Goal: Transaction & Acquisition: Book appointment/travel/reservation

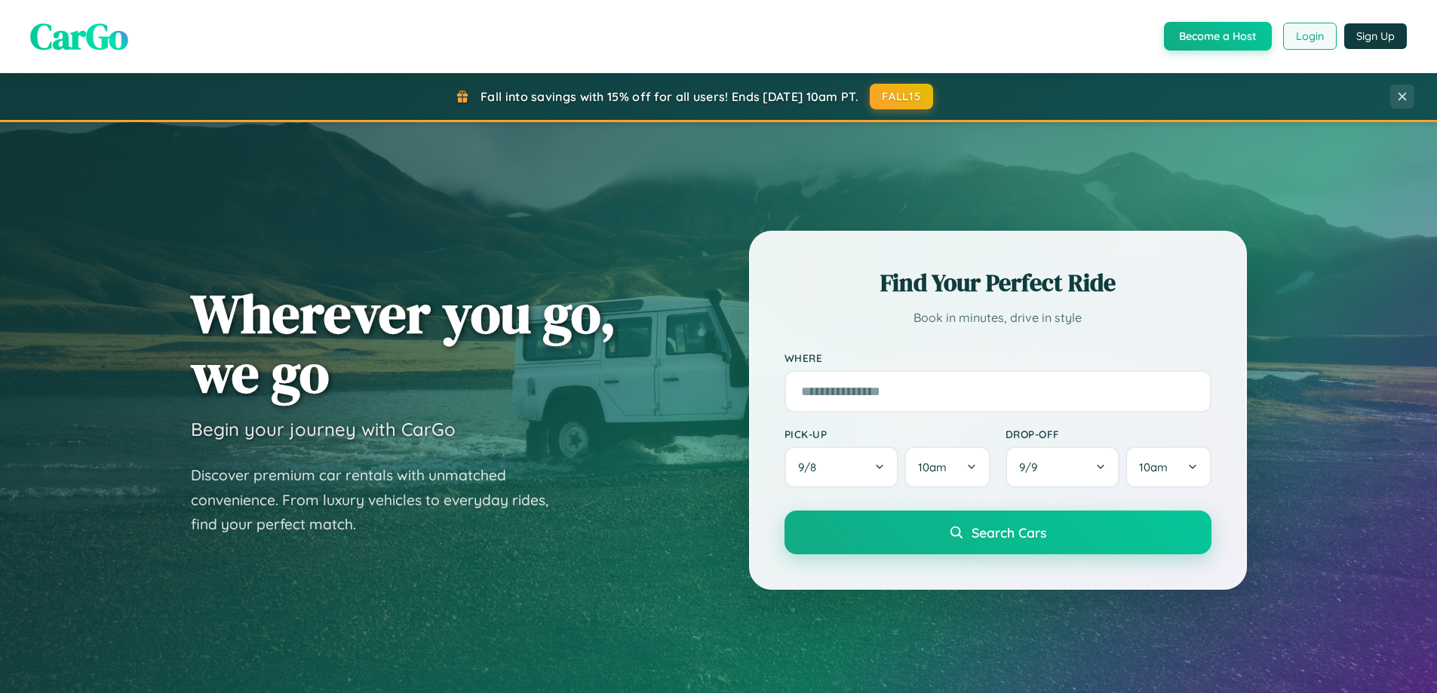
click at [1309, 36] on button "Login" at bounding box center [1310, 36] width 54 height 27
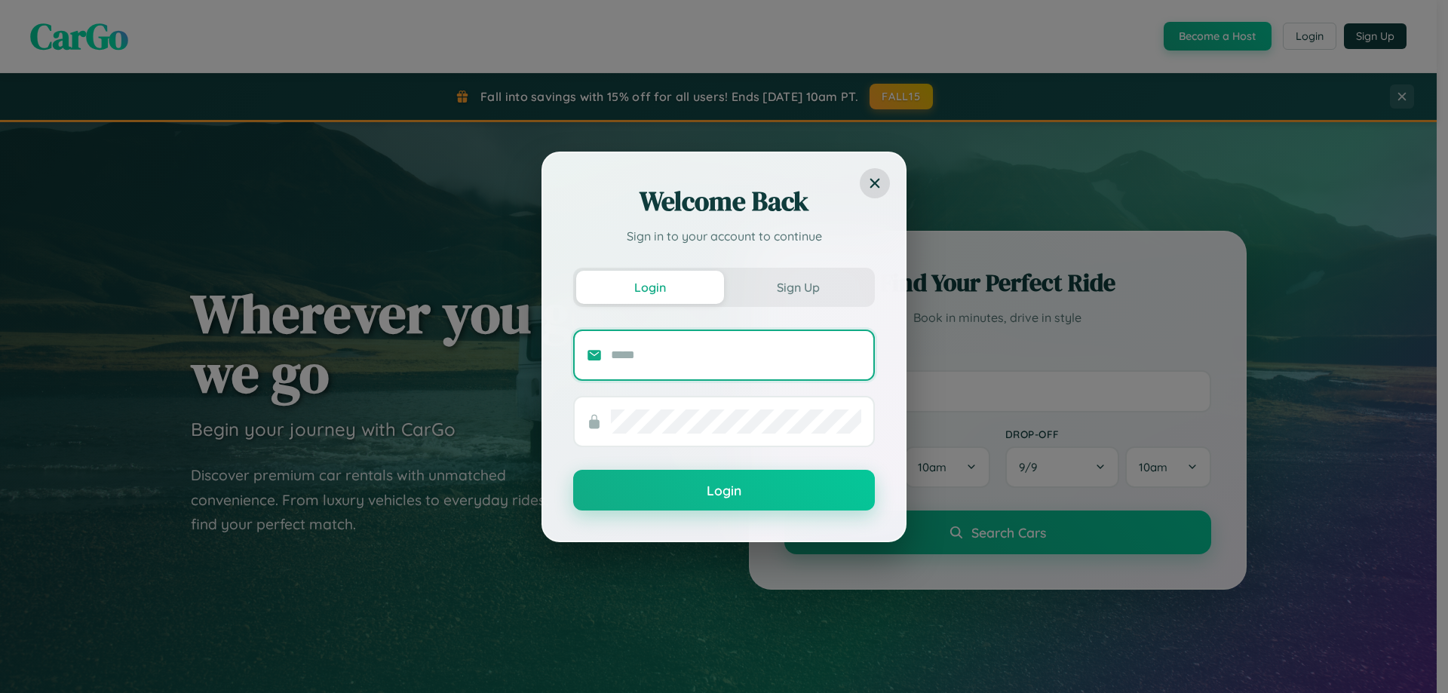
click at [736, 355] on input "text" at bounding box center [736, 355] width 250 height 24
type input "**********"
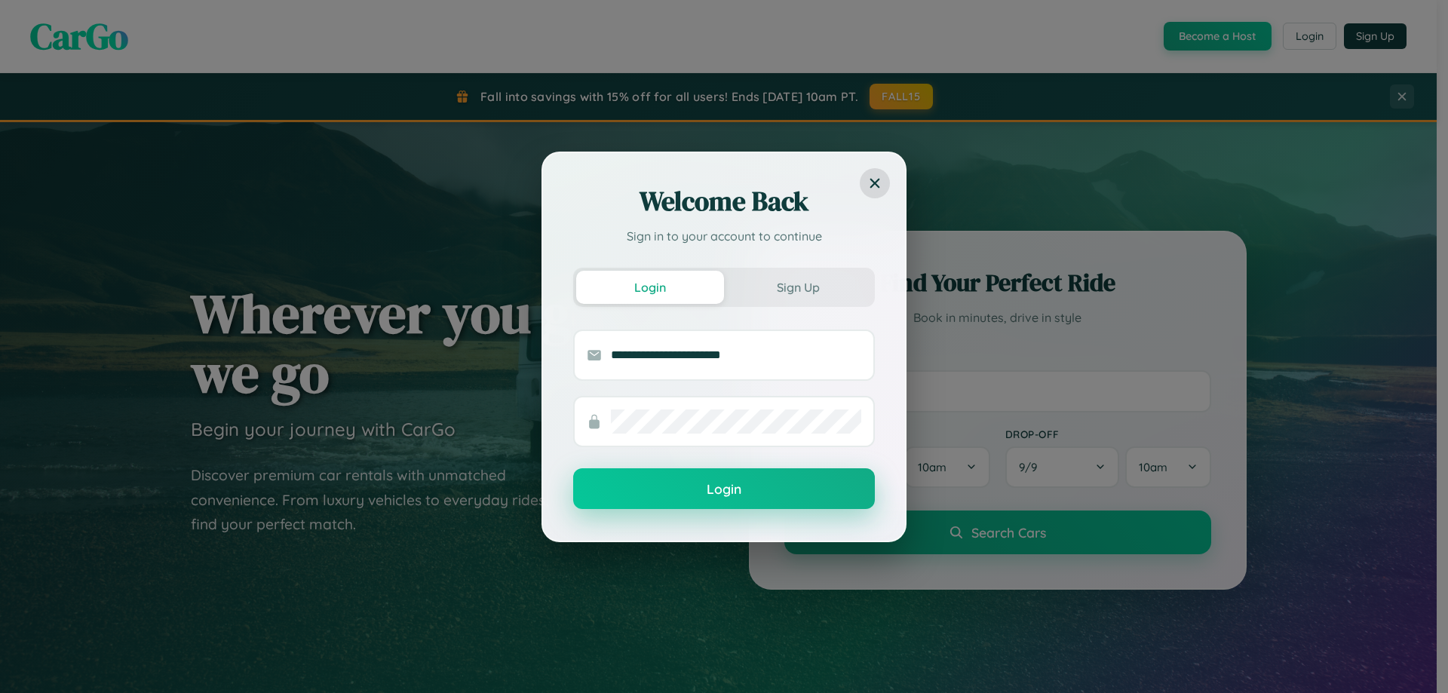
click at [724, 489] on button "Login" at bounding box center [724, 488] width 302 height 41
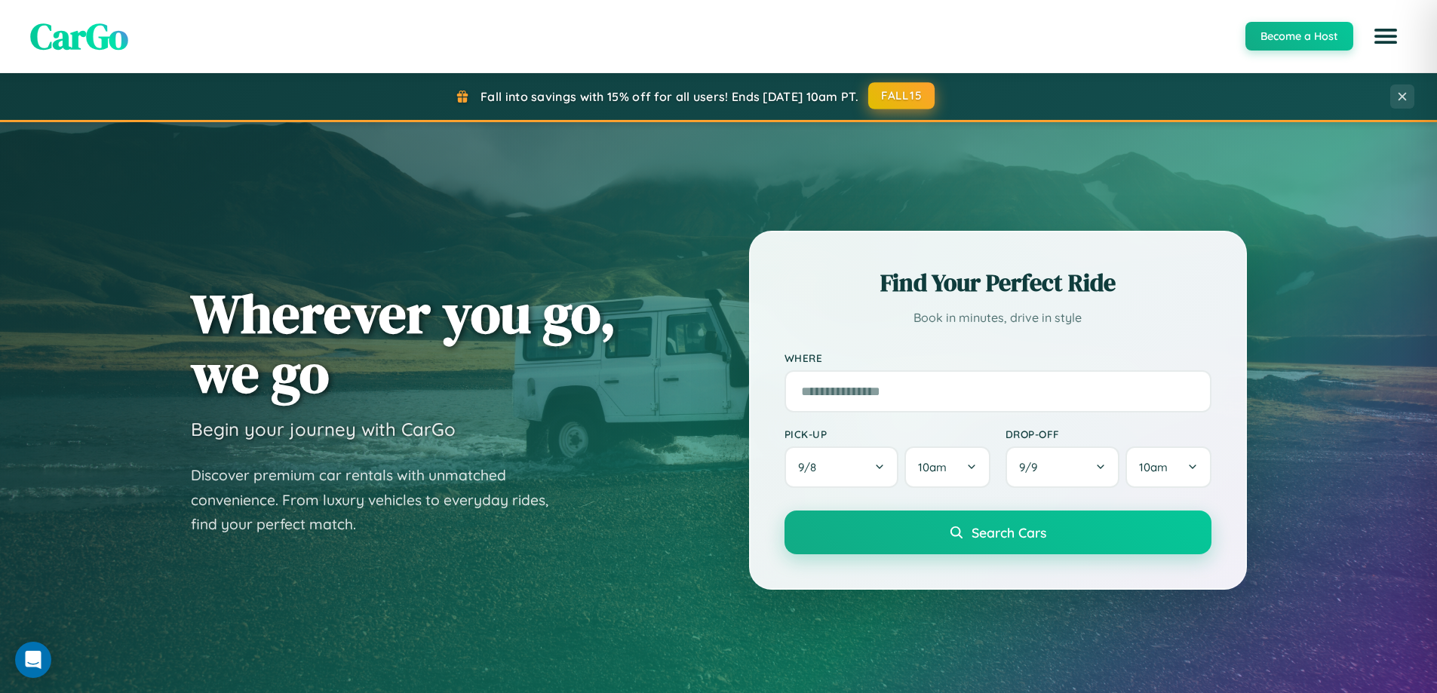
click at [902, 96] on button "FALL15" at bounding box center [901, 95] width 66 height 27
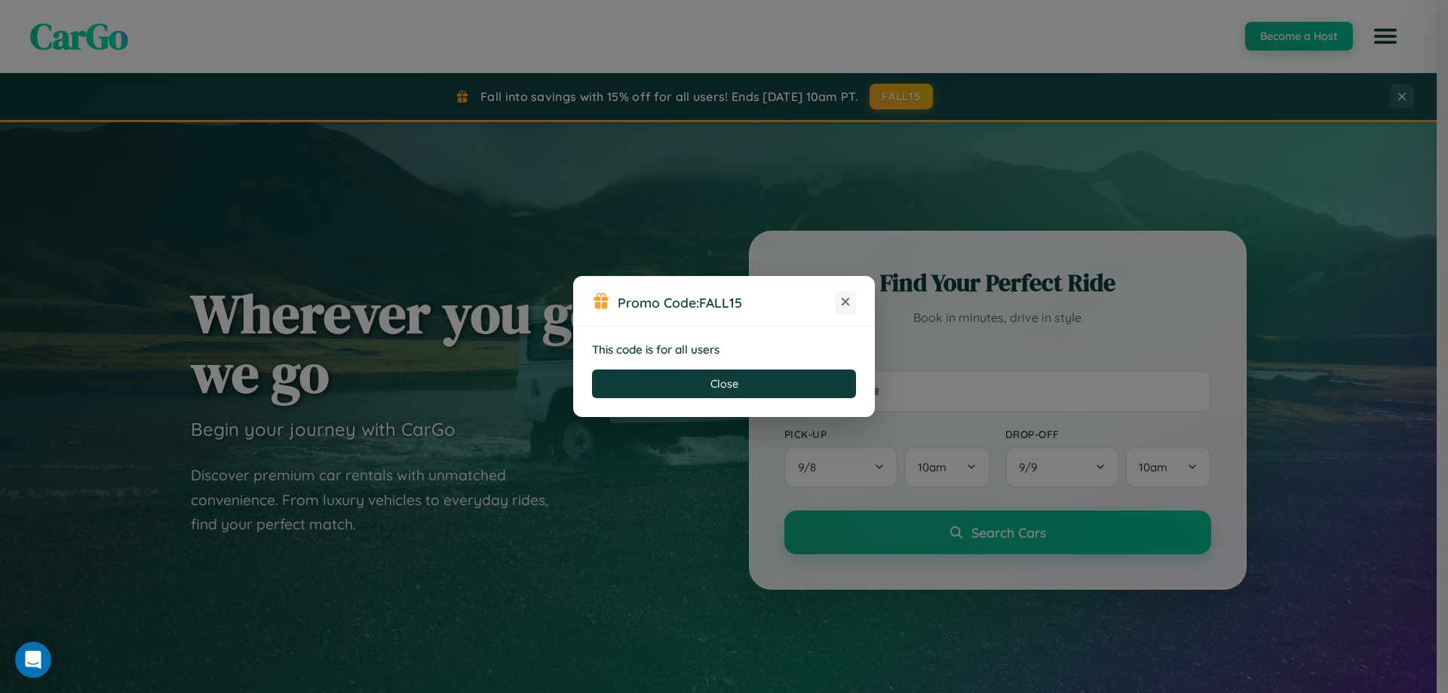
click at [846, 303] on icon at bounding box center [845, 301] width 15 height 15
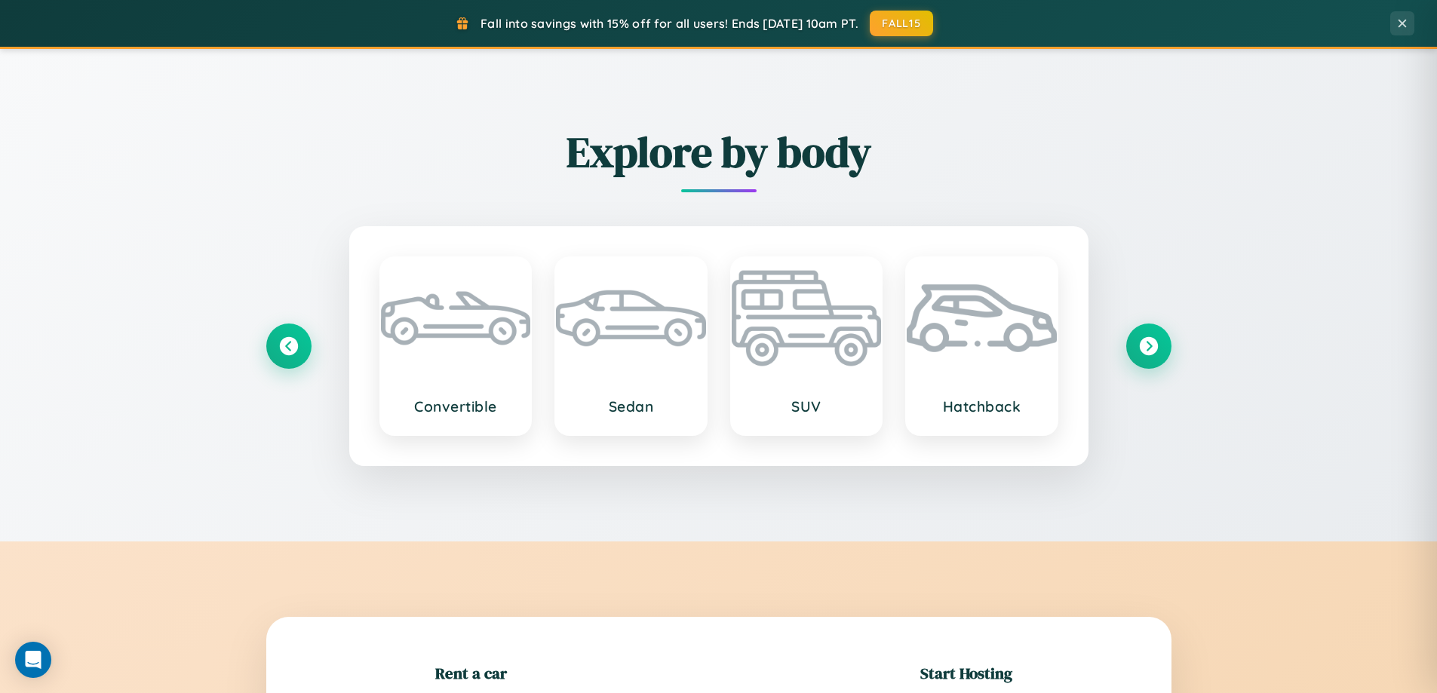
scroll to position [326, 0]
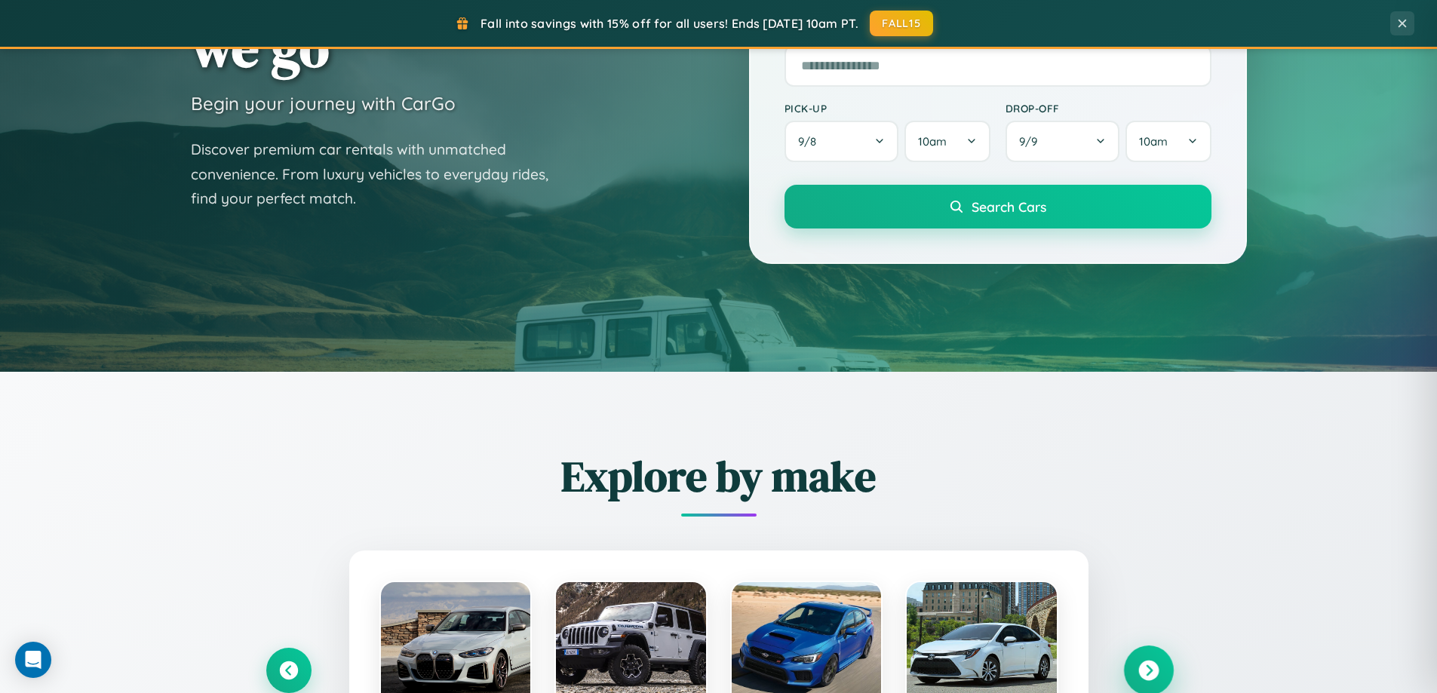
click at [1148, 671] on icon at bounding box center [1148, 671] width 20 height 20
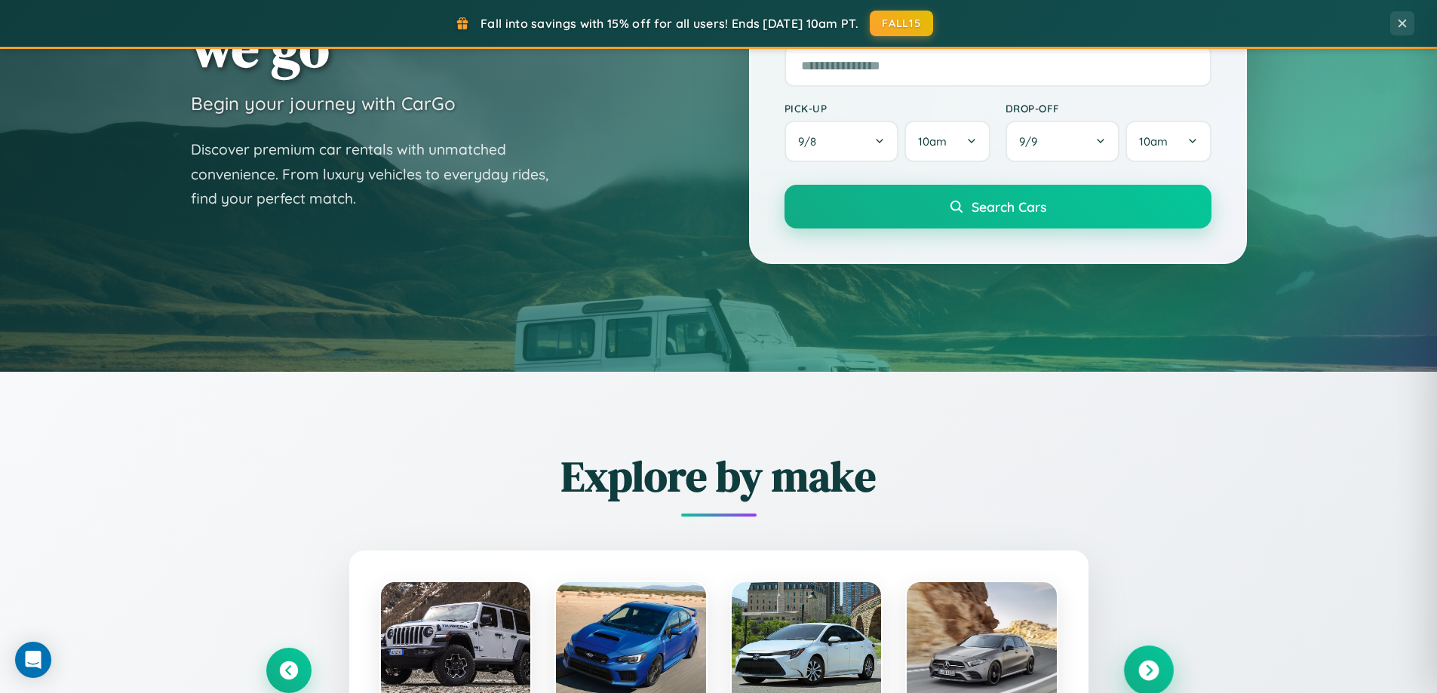
click at [1148, 669] on icon at bounding box center [1148, 671] width 20 height 20
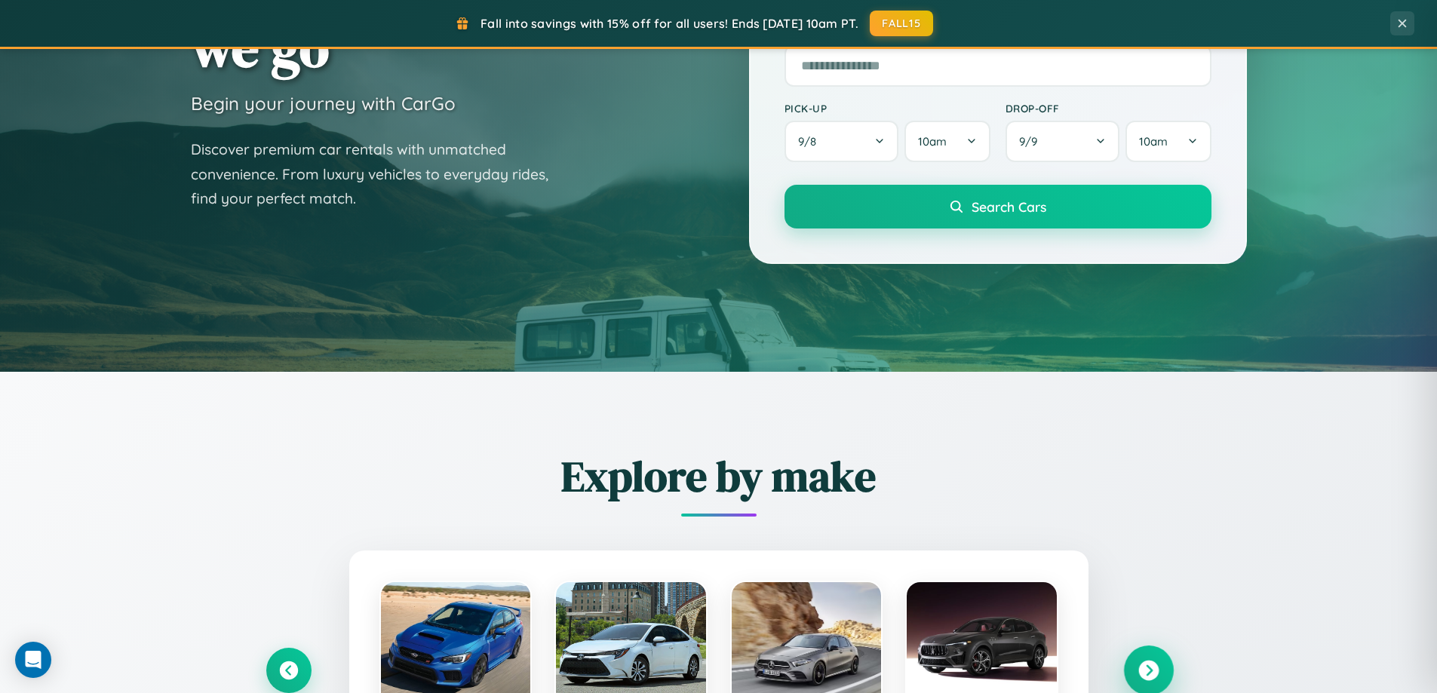
click at [1148, 669] on icon at bounding box center [1148, 671] width 20 height 20
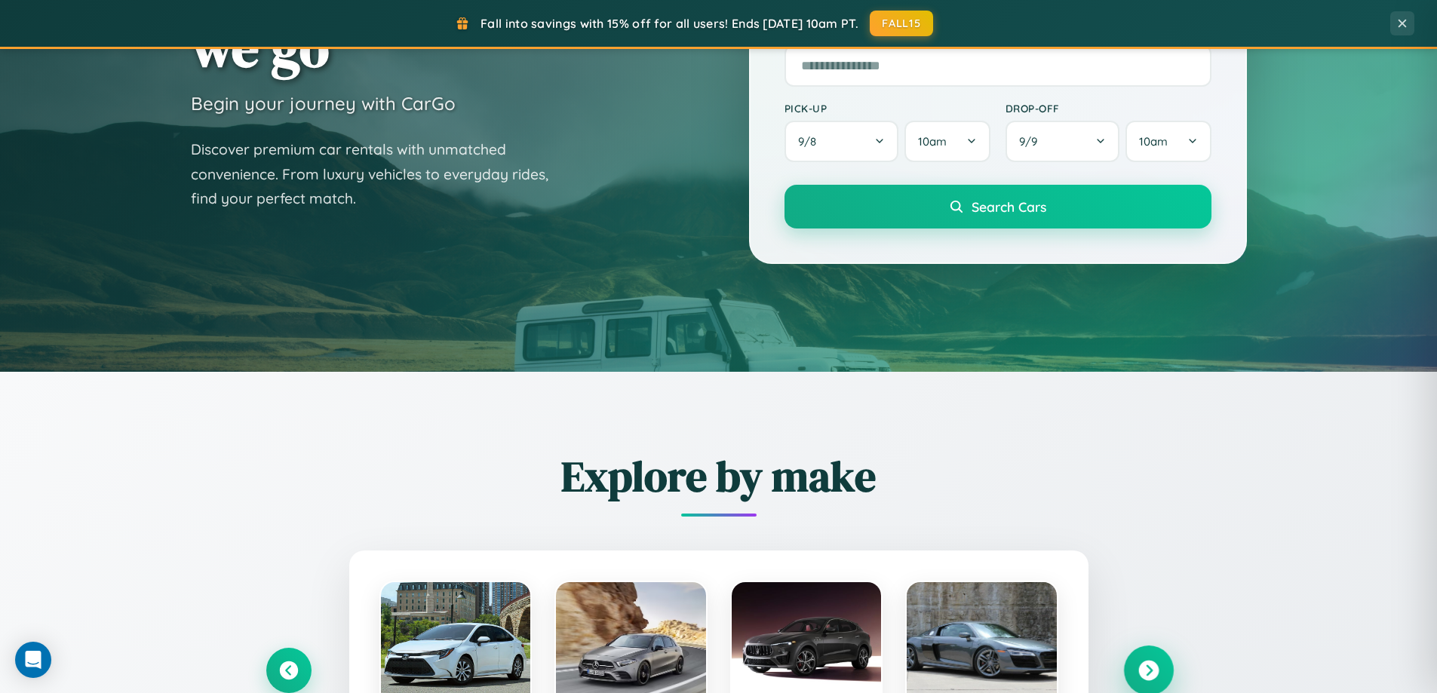
click at [1148, 669] on icon at bounding box center [1148, 671] width 20 height 20
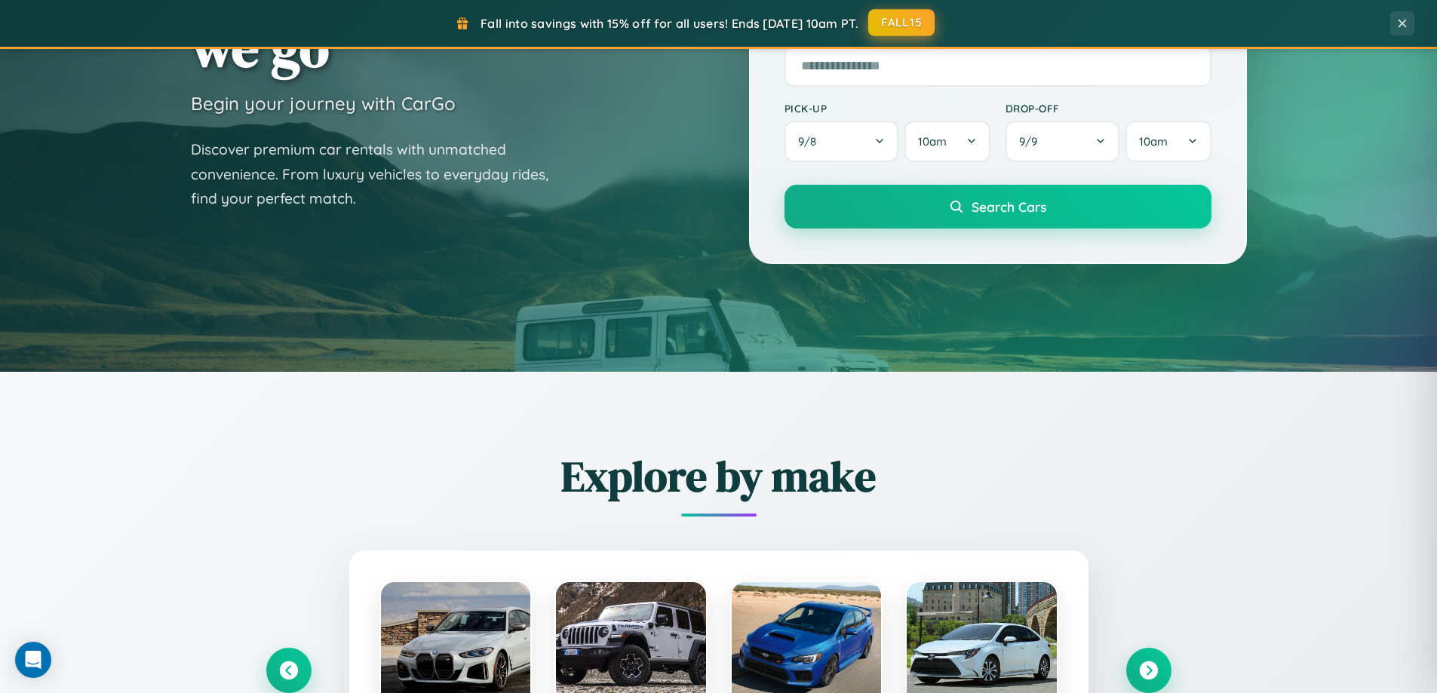
click at [902, 23] on button "FALL15" at bounding box center [901, 22] width 66 height 27
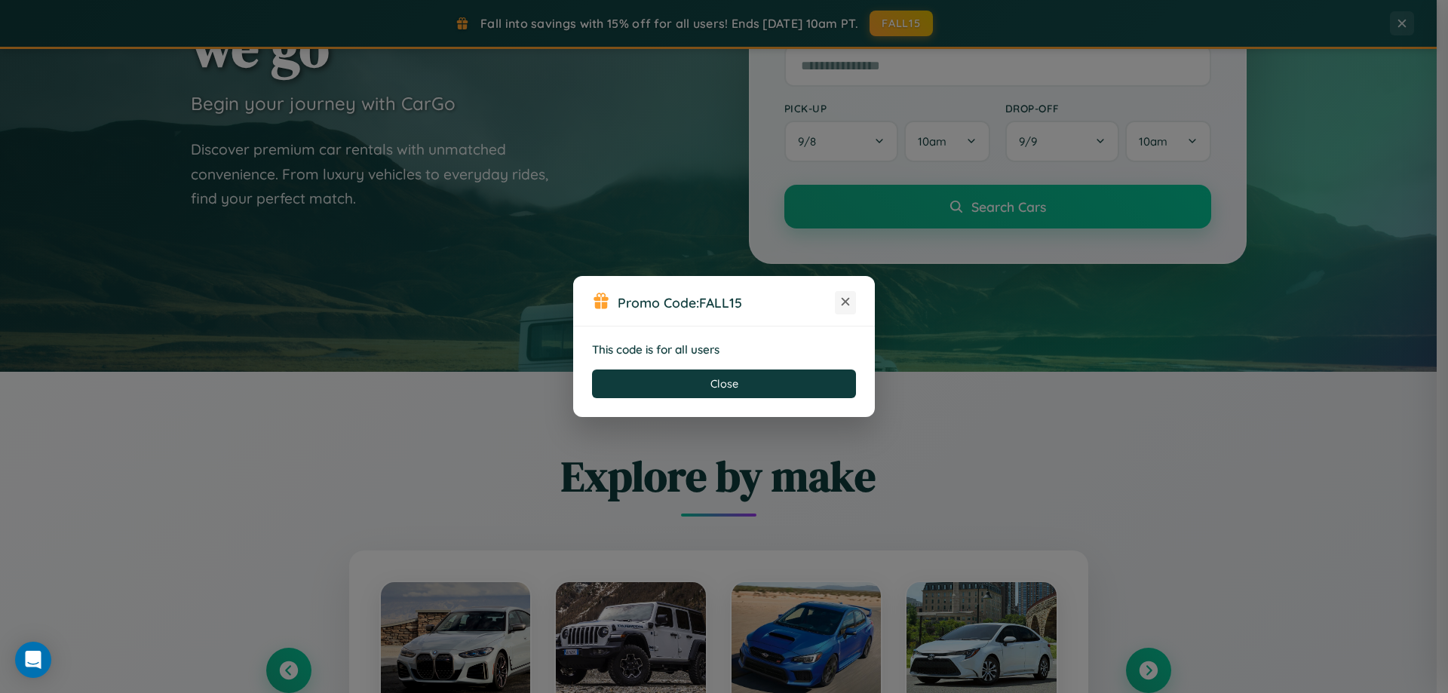
click at [846, 303] on icon at bounding box center [845, 301] width 15 height 15
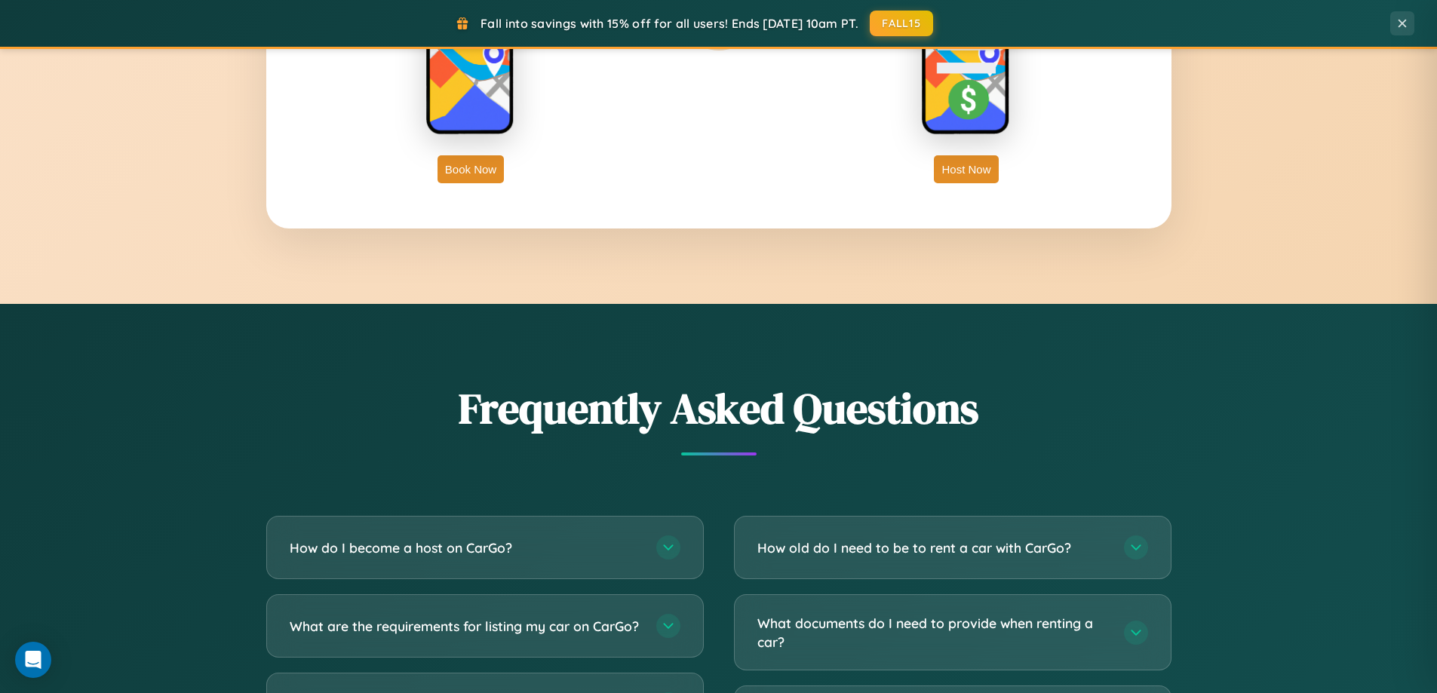
scroll to position [2903, 0]
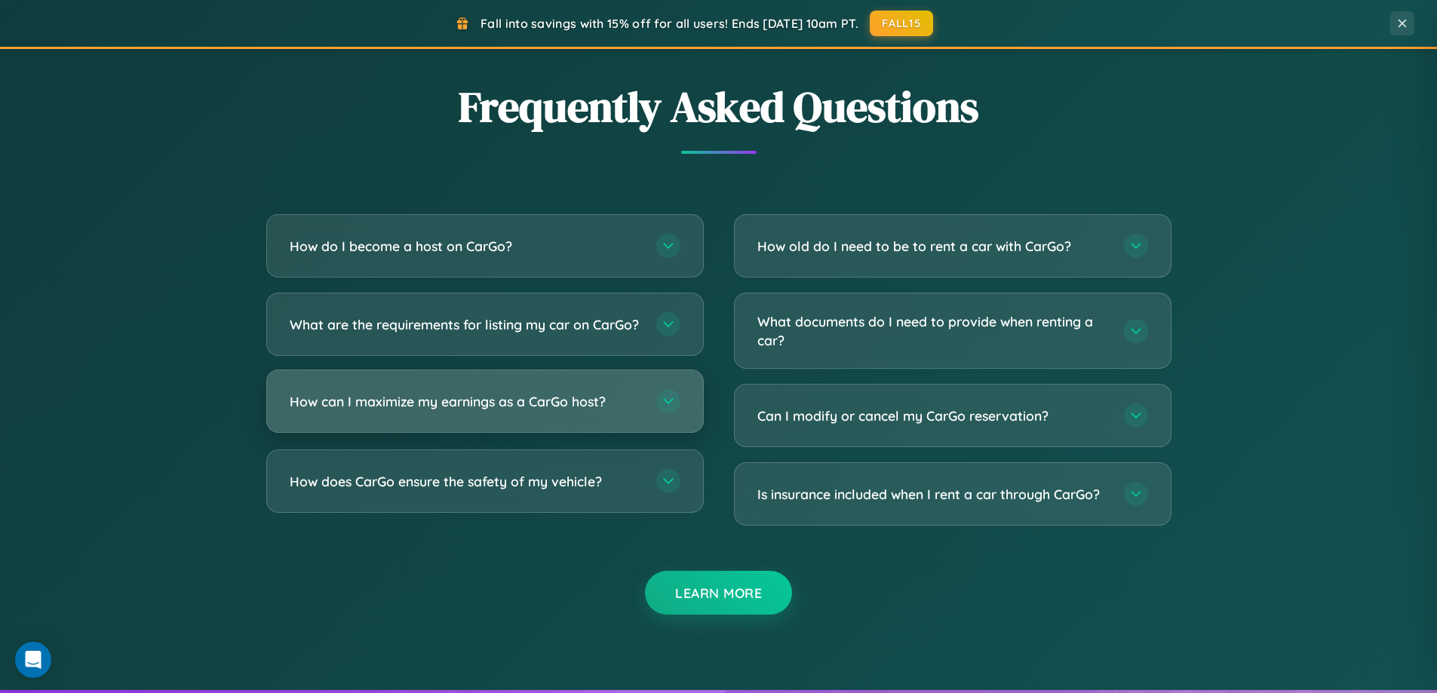
click at [484, 411] on h3 "How can I maximize my earnings as a CarGo host?" at bounding box center [466, 401] width 352 height 19
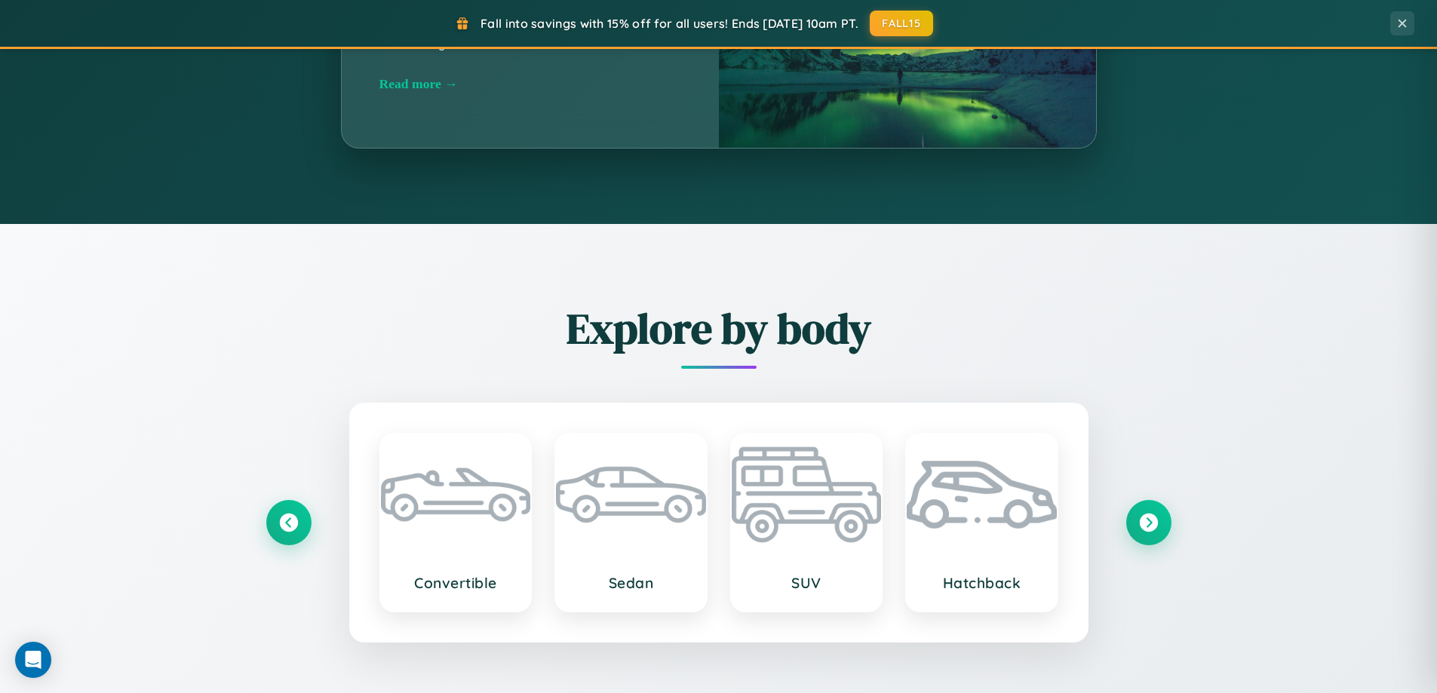
scroll to position [45, 0]
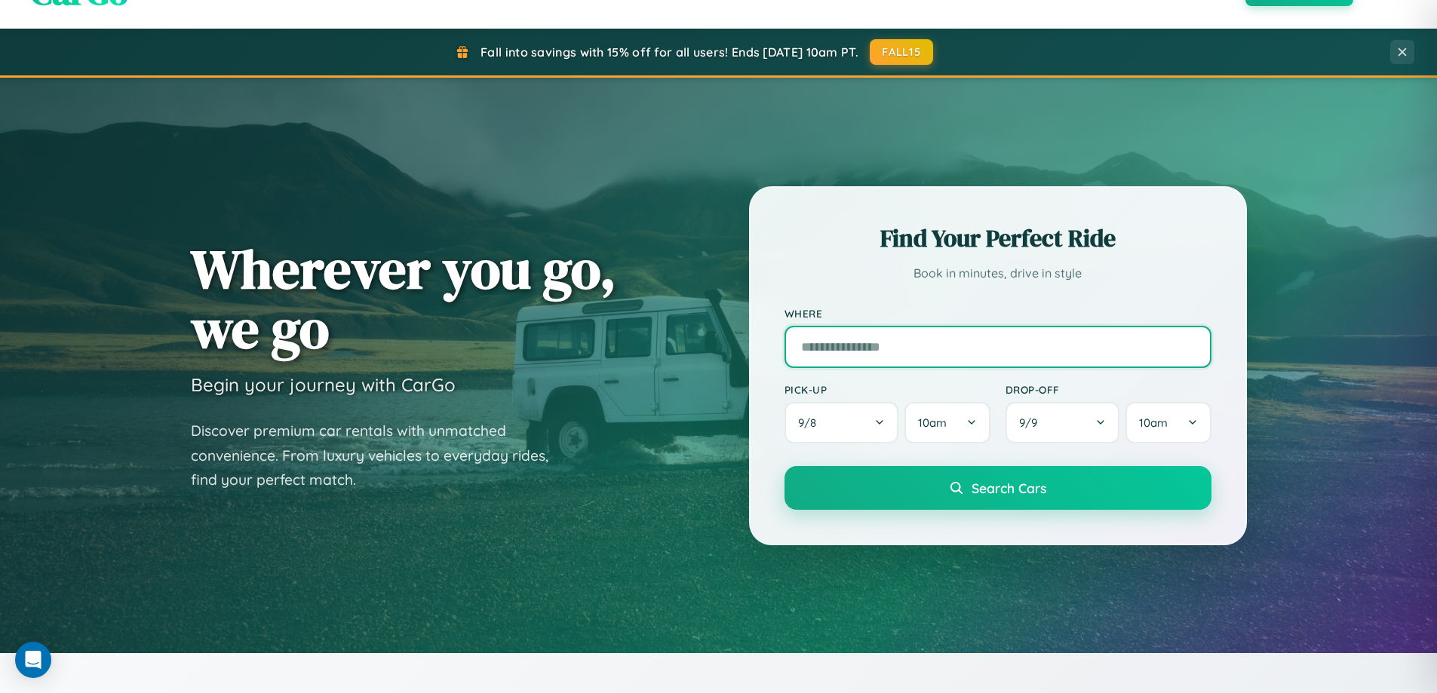
click at [997, 346] on input "text" at bounding box center [998, 347] width 427 height 42
type input "******"
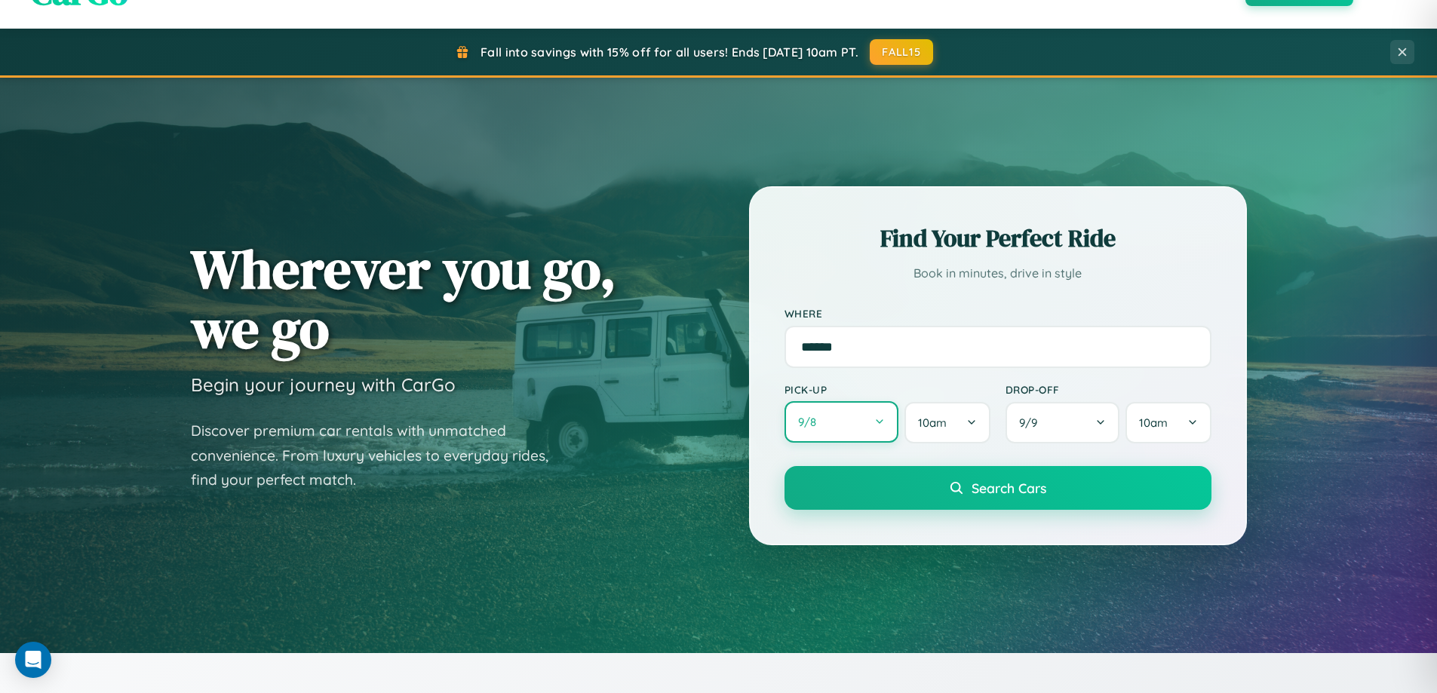
click at [841, 422] on button "9 / 8" at bounding box center [842, 421] width 115 height 41
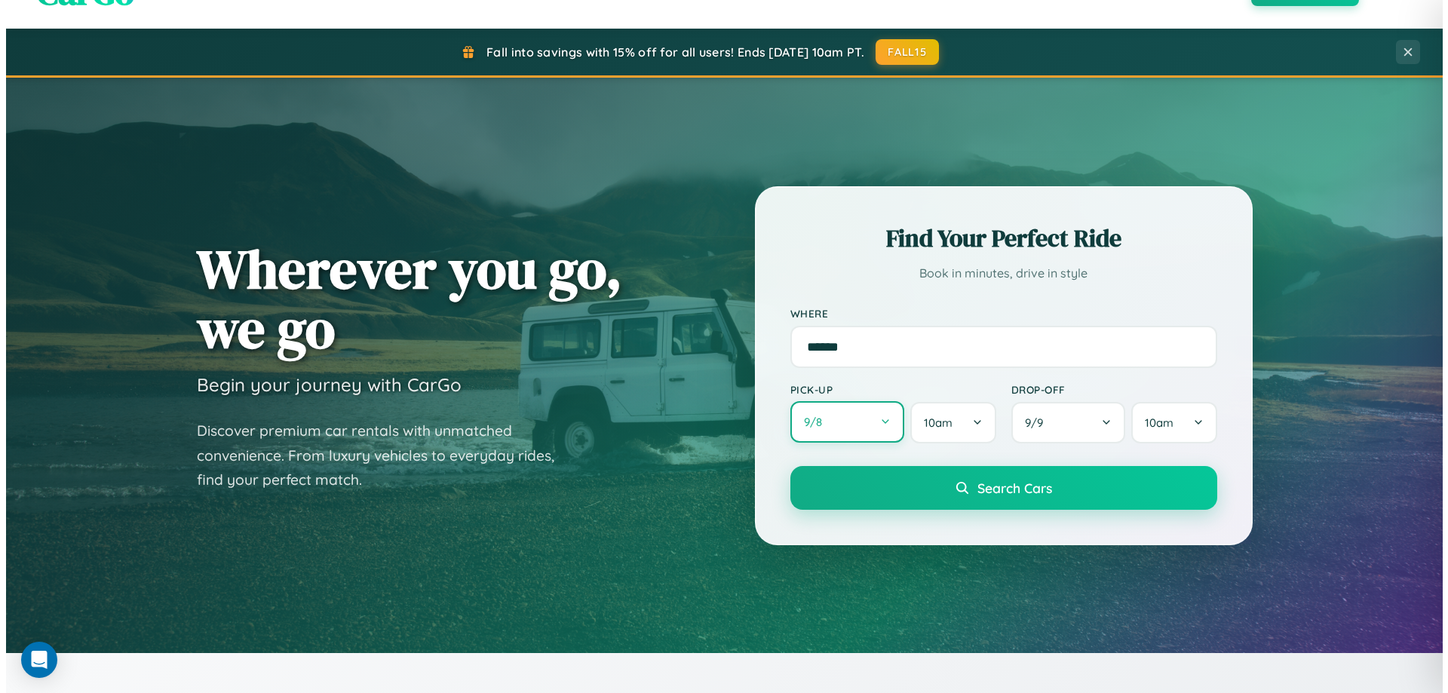
select select "*"
select select "****"
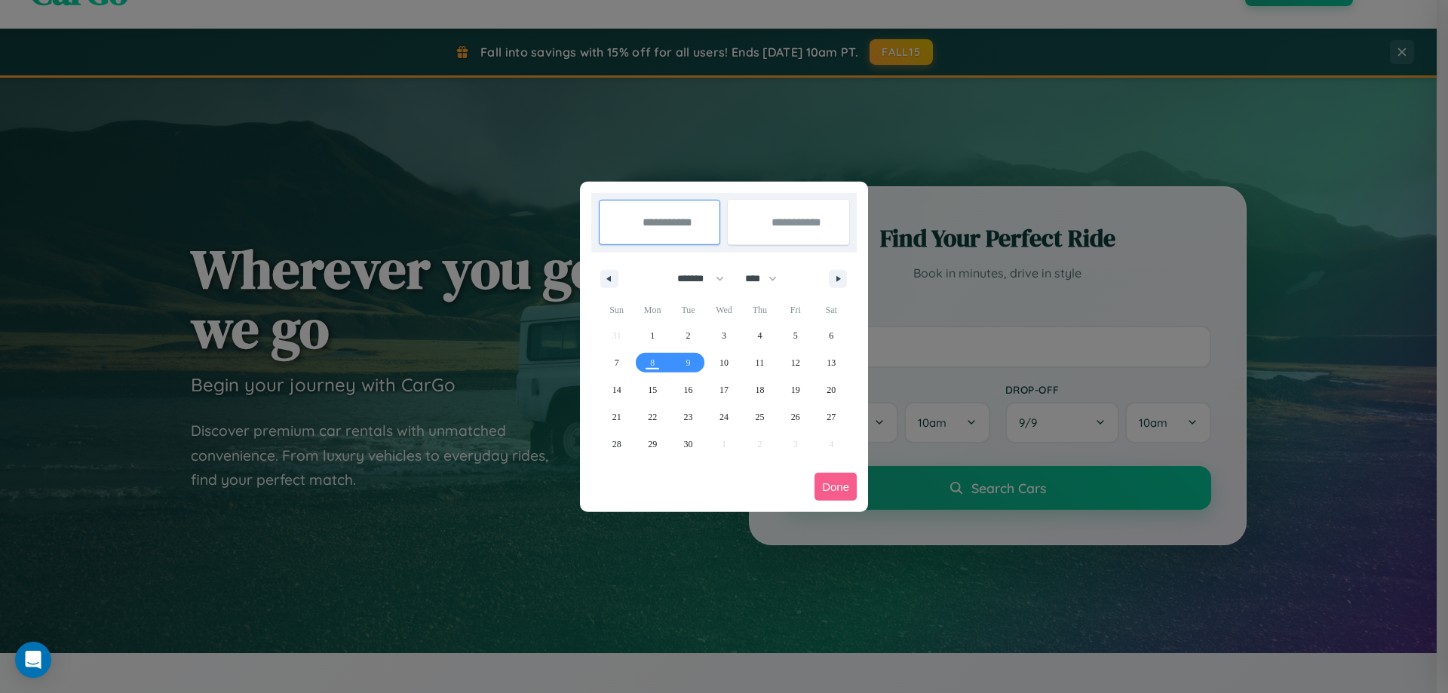
click at [694, 278] on select "******* ******** ***** ***** *** **** **** ****** ********* ******* ******** **…" at bounding box center [698, 278] width 64 height 25
select select "*"
click at [723, 362] on span "8" at bounding box center [724, 362] width 5 height 27
type input "**********"
click at [795, 362] on span "10" at bounding box center [795, 362] width 9 height 27
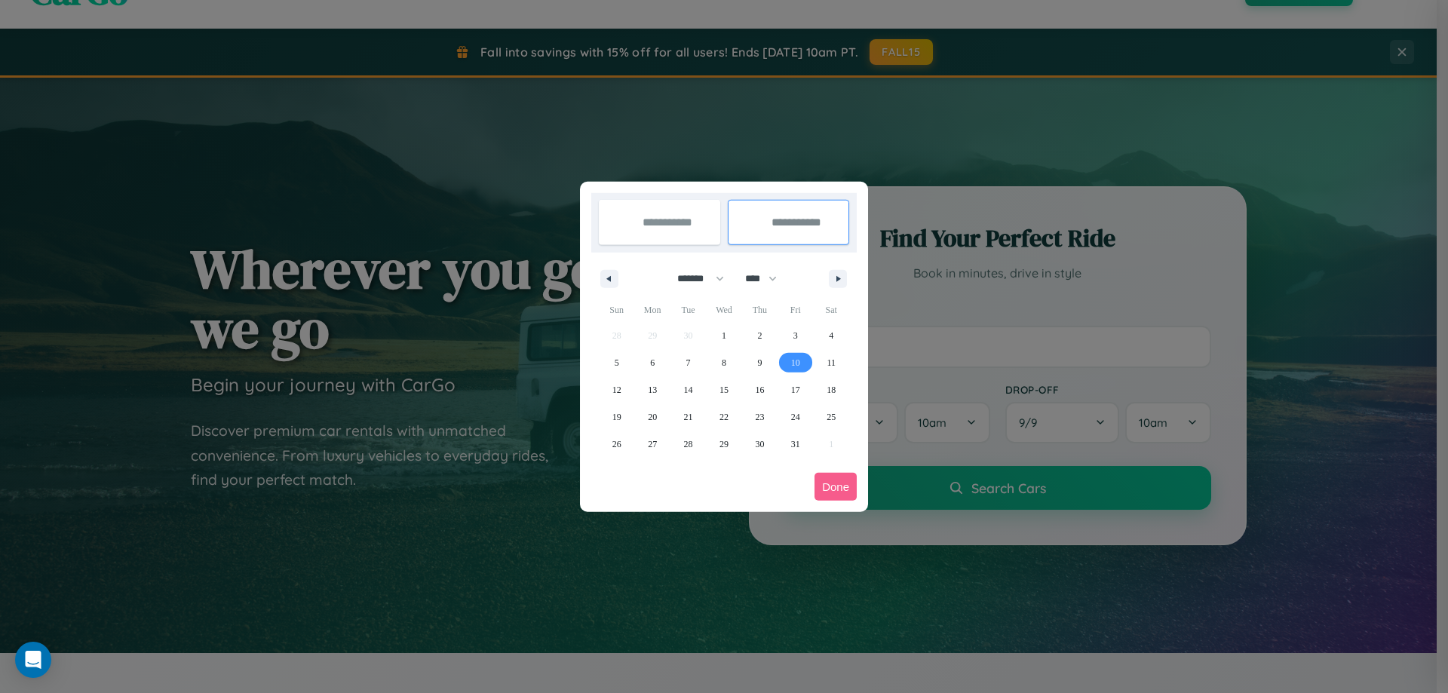
type input "**********"
click at [836, 487] on button "Done" at bounding box center [836, 487] width 42 height 28
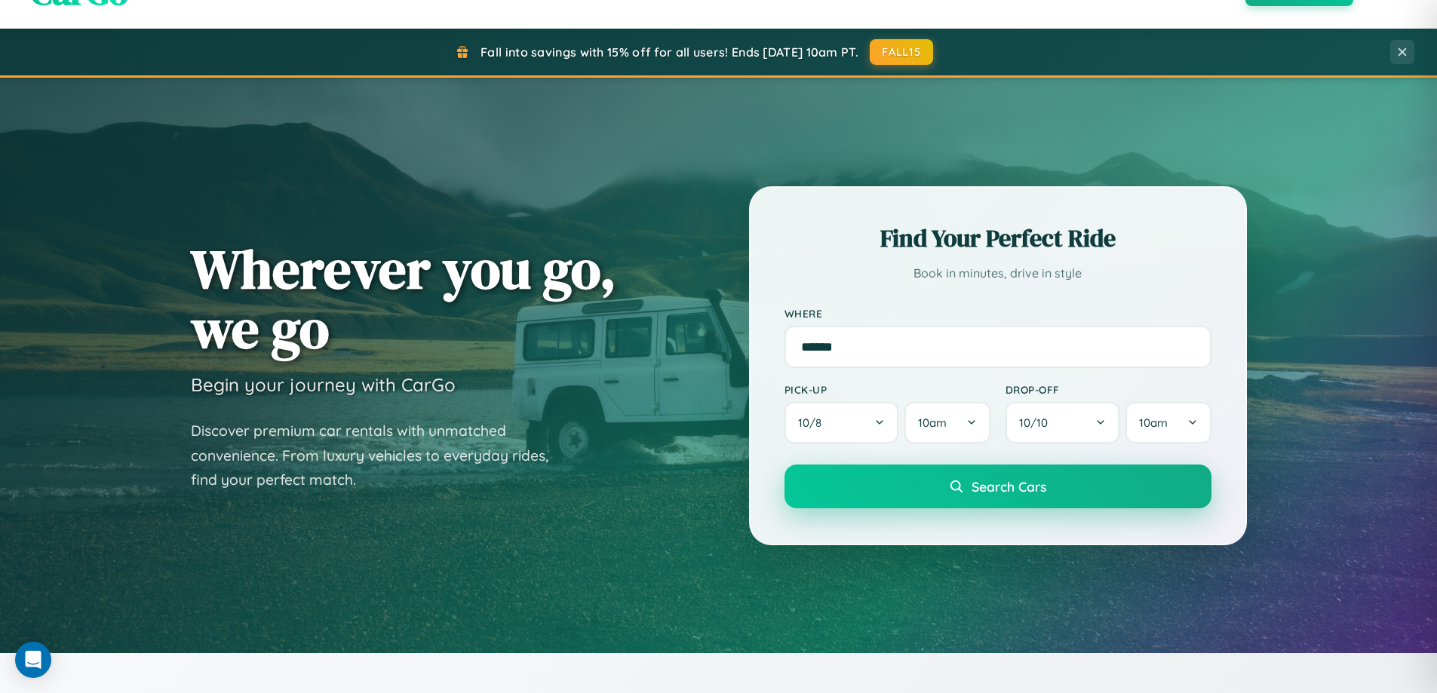
click at [997, 487] on span "Search Cars" at bounding box center [1009, 486] width 75 height 17
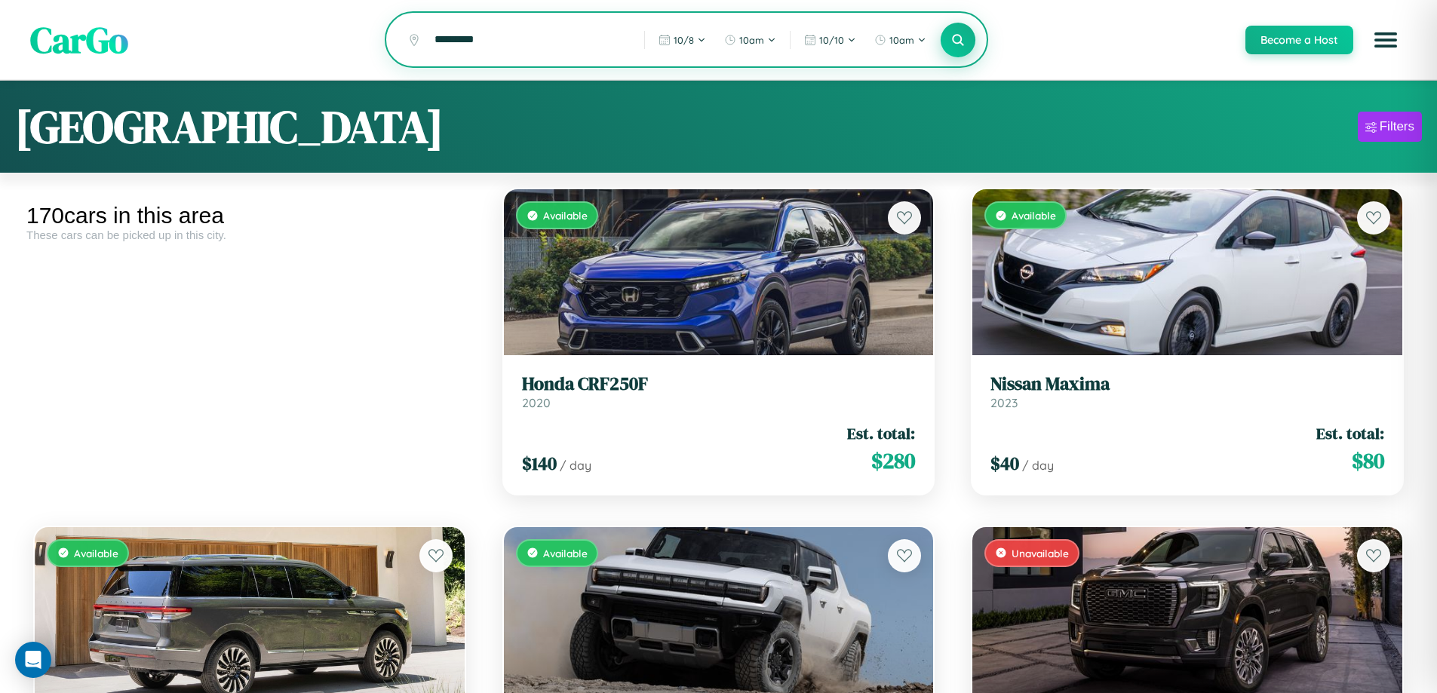
click at [957, 41] on icon at bounding box center [958, 39] width 14 height 14
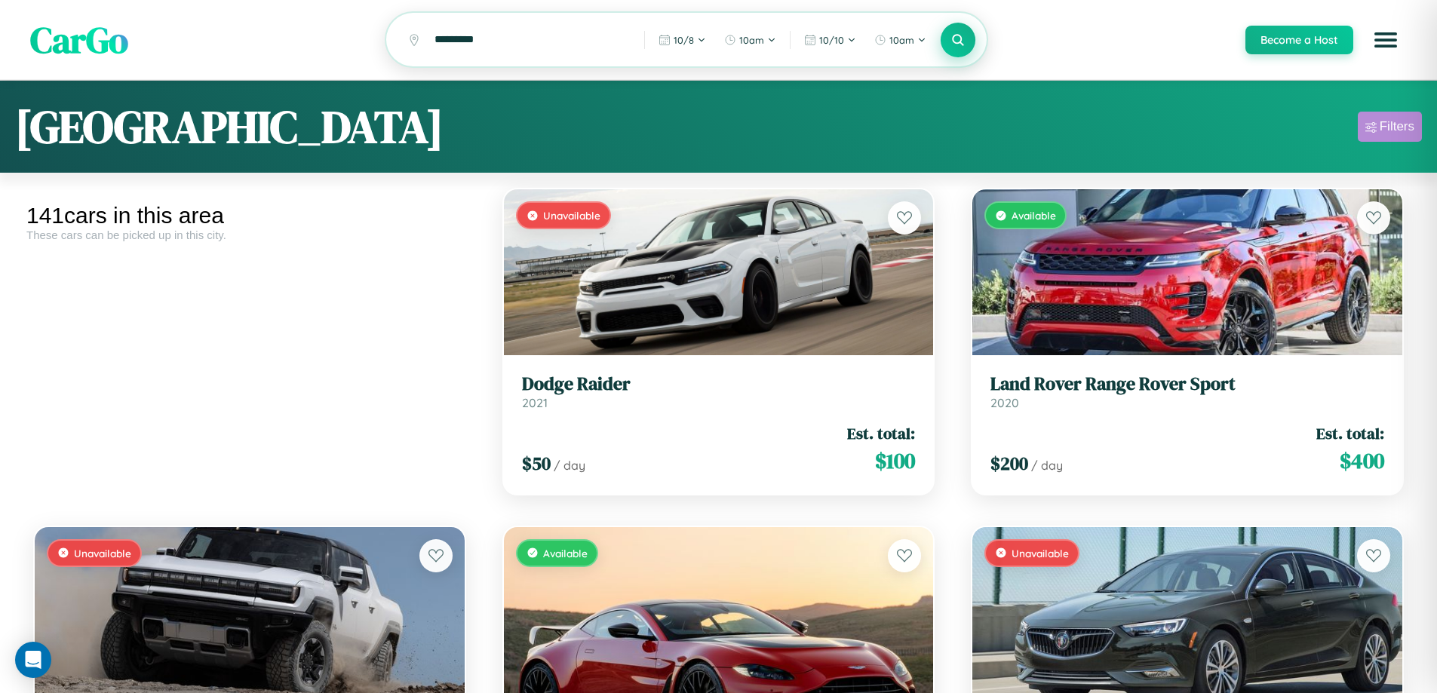
click at [1390, 129] on div "Filters" at bounding box center [1397, 126] width 35 height 15
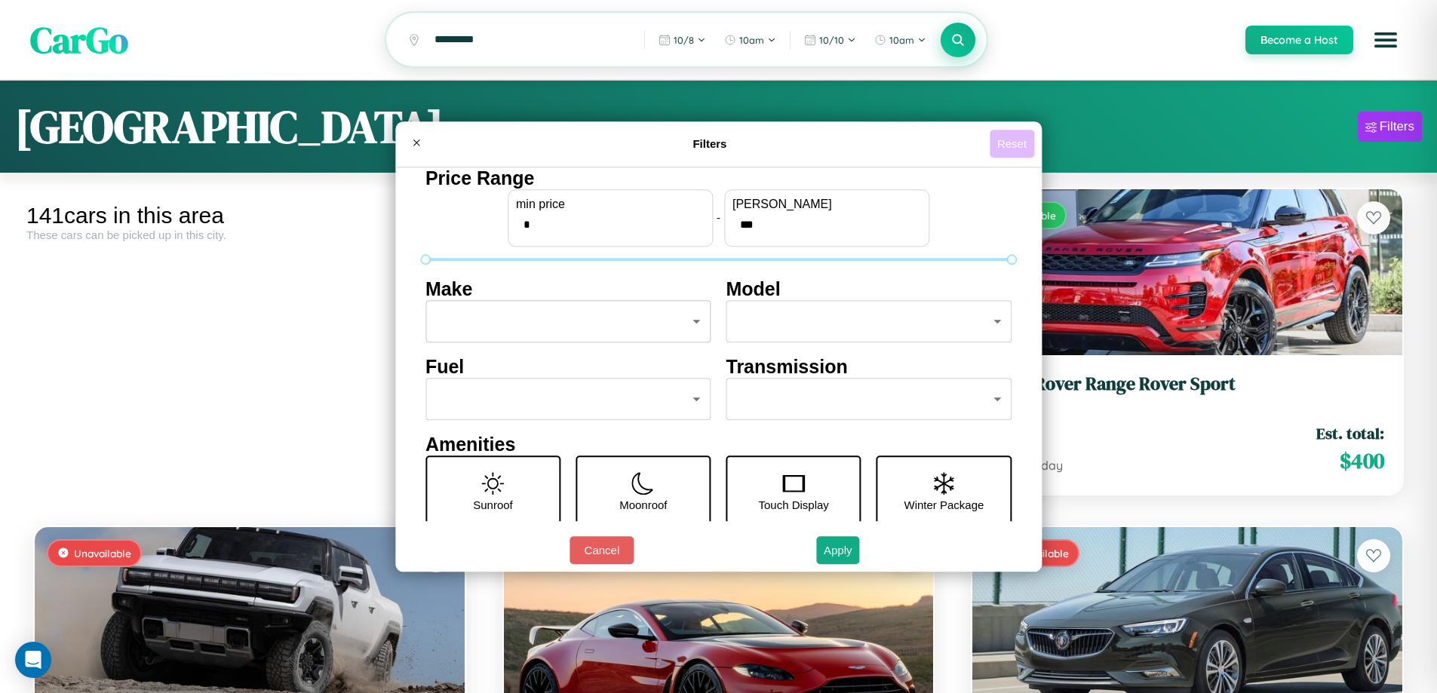
click at [1014, 143] on button "Reset" at bounding box center [1012, 144] width 45 height 28
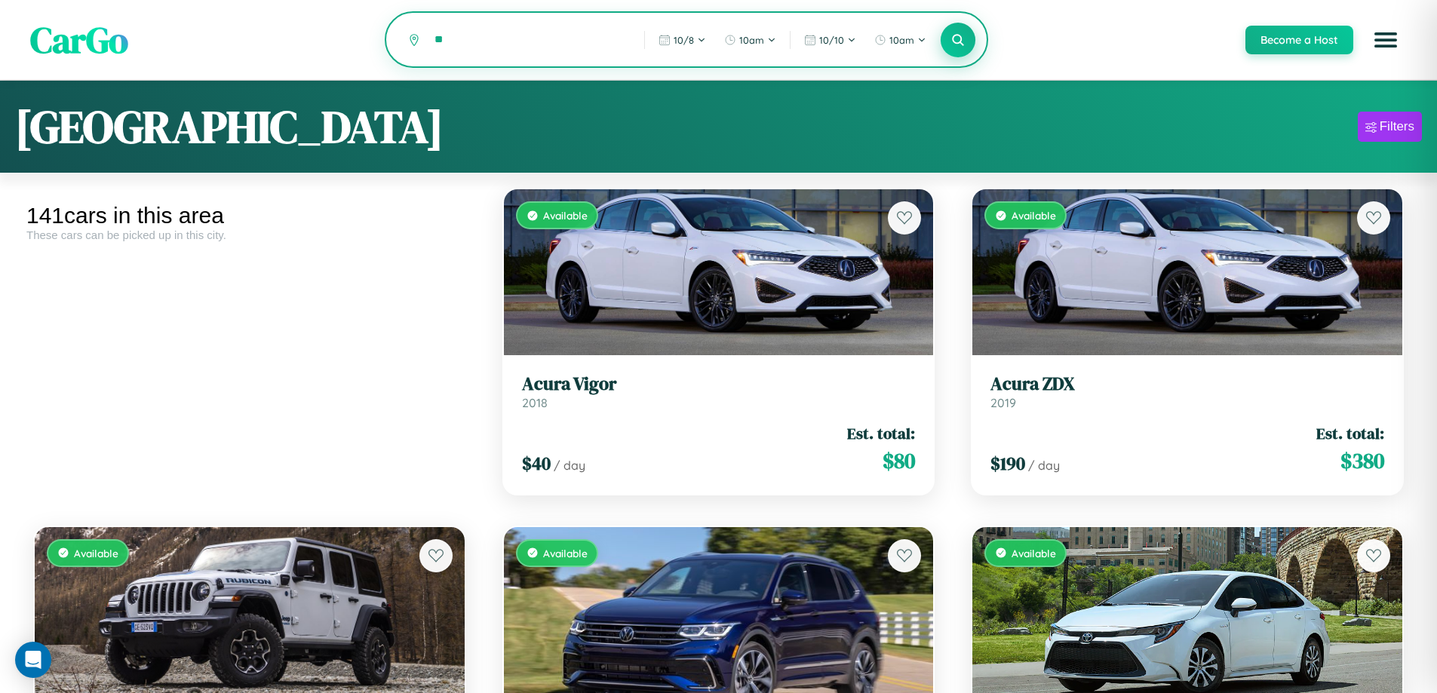
type input "*"
type input "**********"
click at [957, 41] on icon at bounding box center [958, 39] width 14 height 14
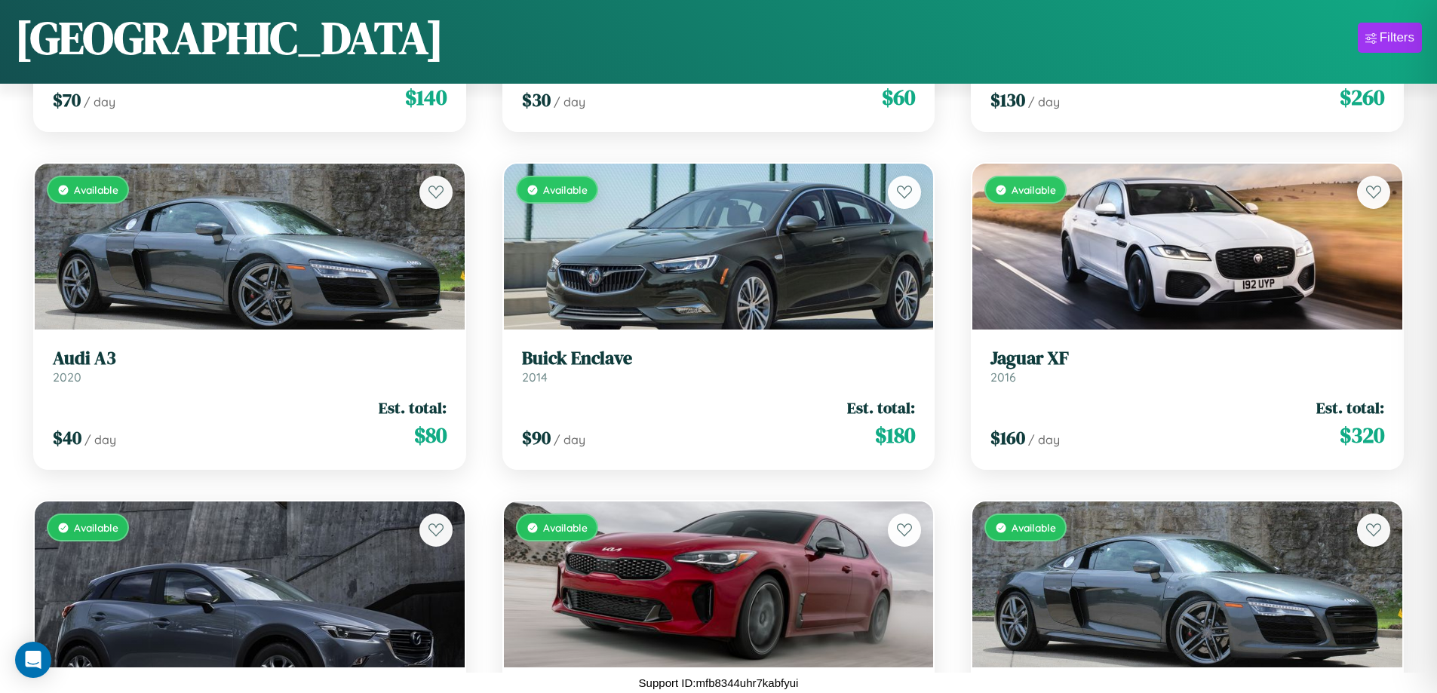
scroll to position [12035, 0]
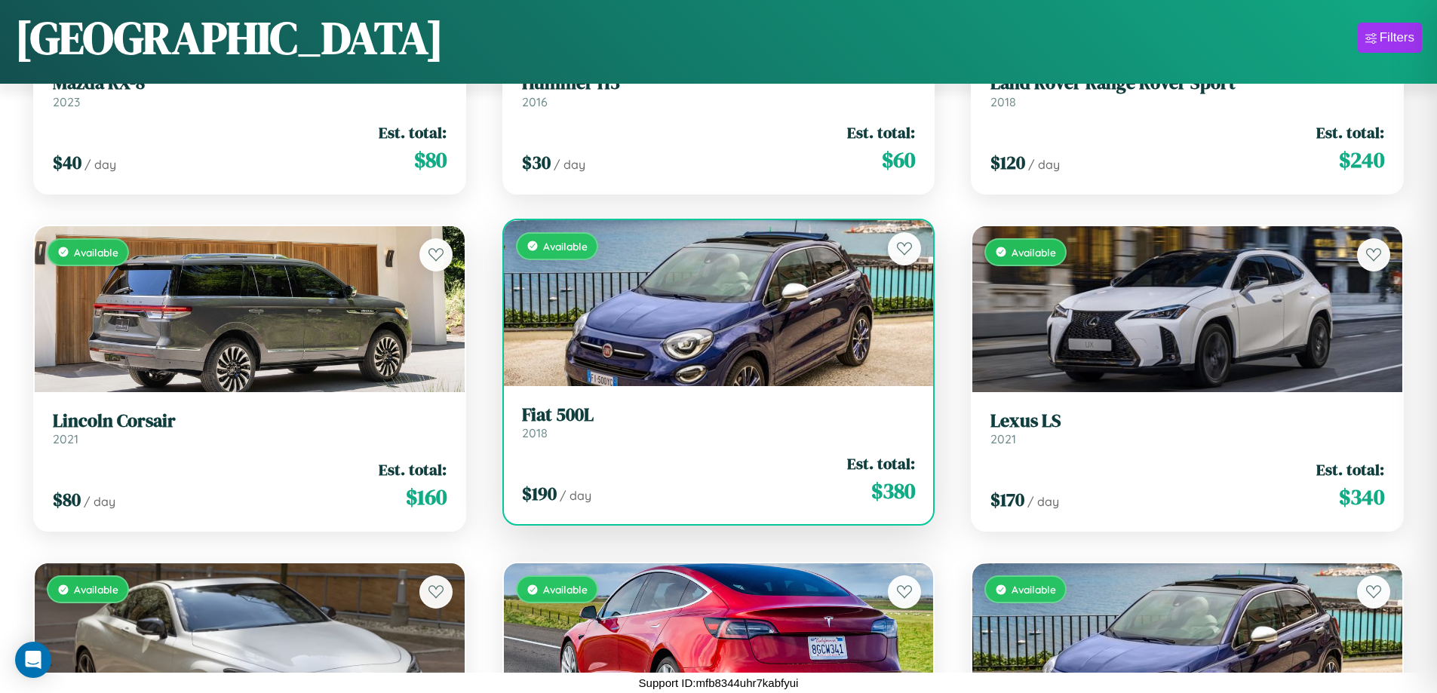
click at [712, 423] on h3 "Fiat 500L" at bounding box center [719, 415] width 394 height 22
